Goal: Information Seeking & Learning: Learn about a topic

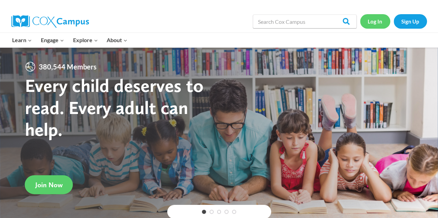
click at [383, 20] on link "Log In" at bounding box center [375, 21] width 30 height 14
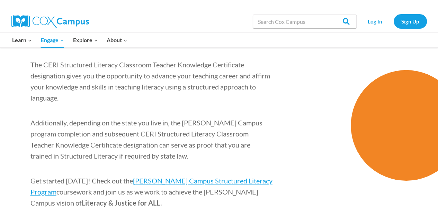
scroll to position [1107, 0]
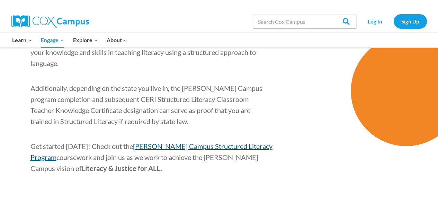
click at [170, 142] on span "[PERSON_NAME] Campus Structured Literacy Program" at bounding box center [151, 151] width 242 height 19
